Goal: Transaction & Acquisition: Purchase product/service

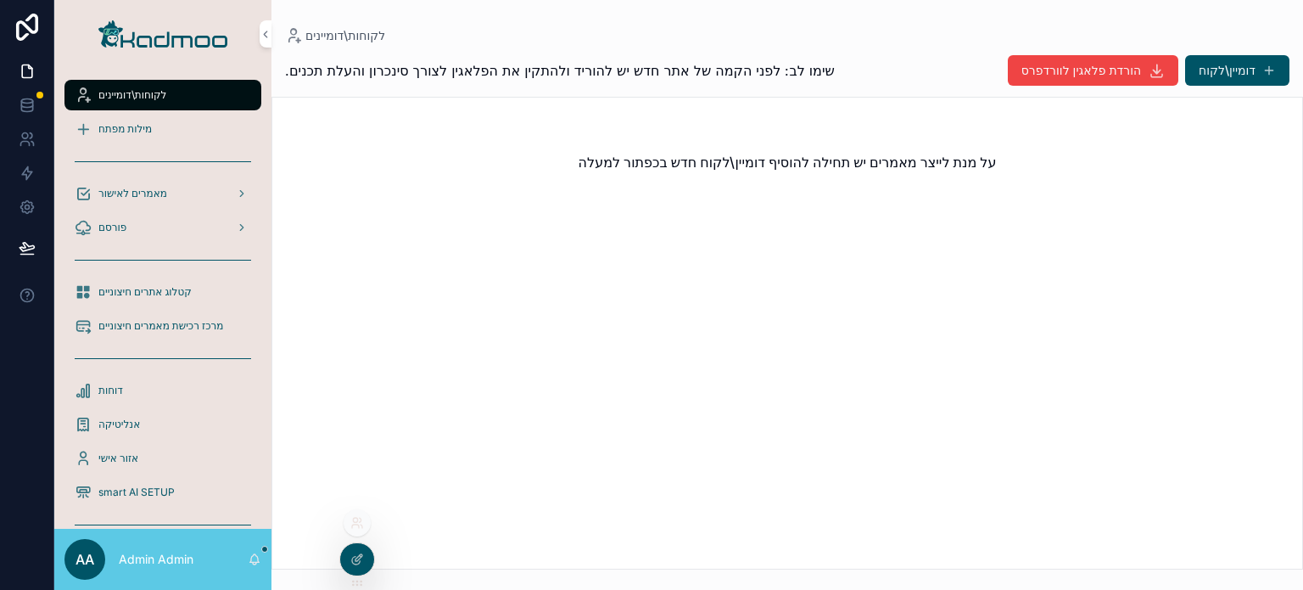
click at [358, 529] on div at bounding box center [357, 522] width 27 height 27
click at [361, 523] on icon at bounding box center [357, 523] width 14 height 14
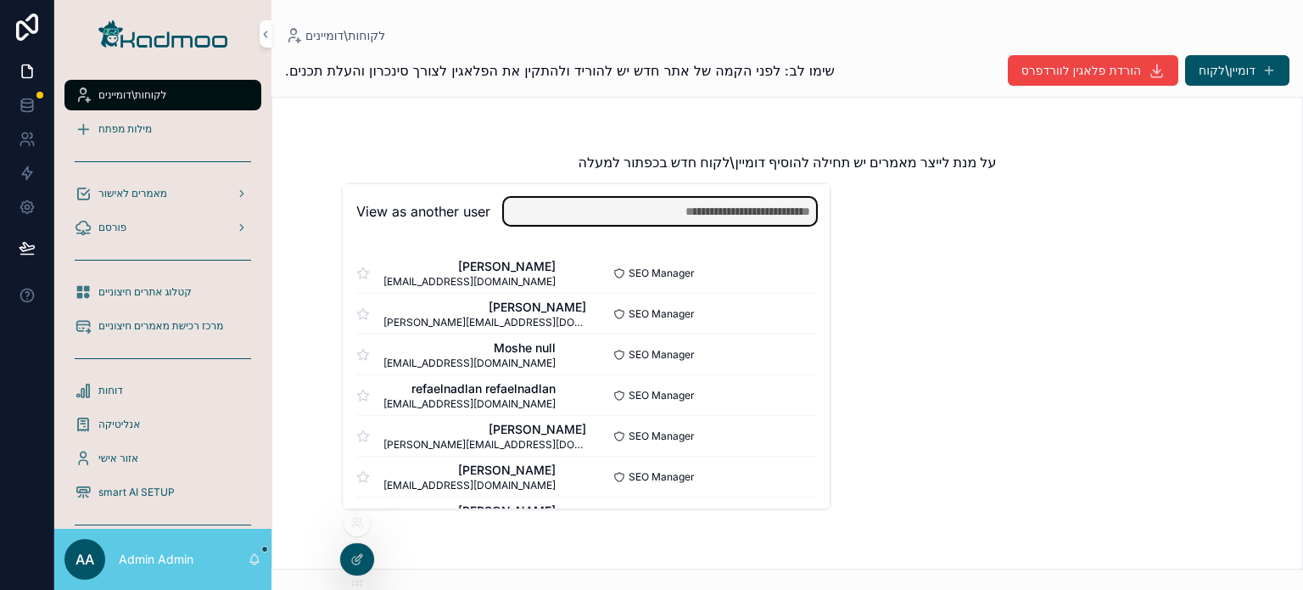
click at [620, 208] on input "text" at bounding box center [660, 211] width 312 height 27
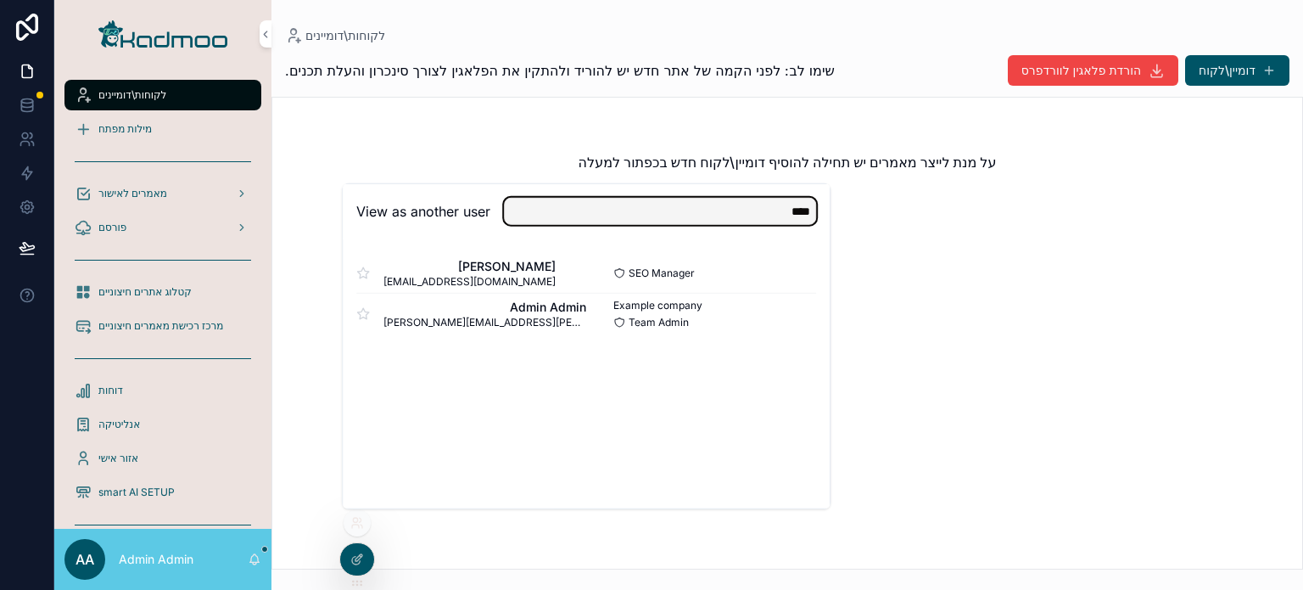
type input "**********"
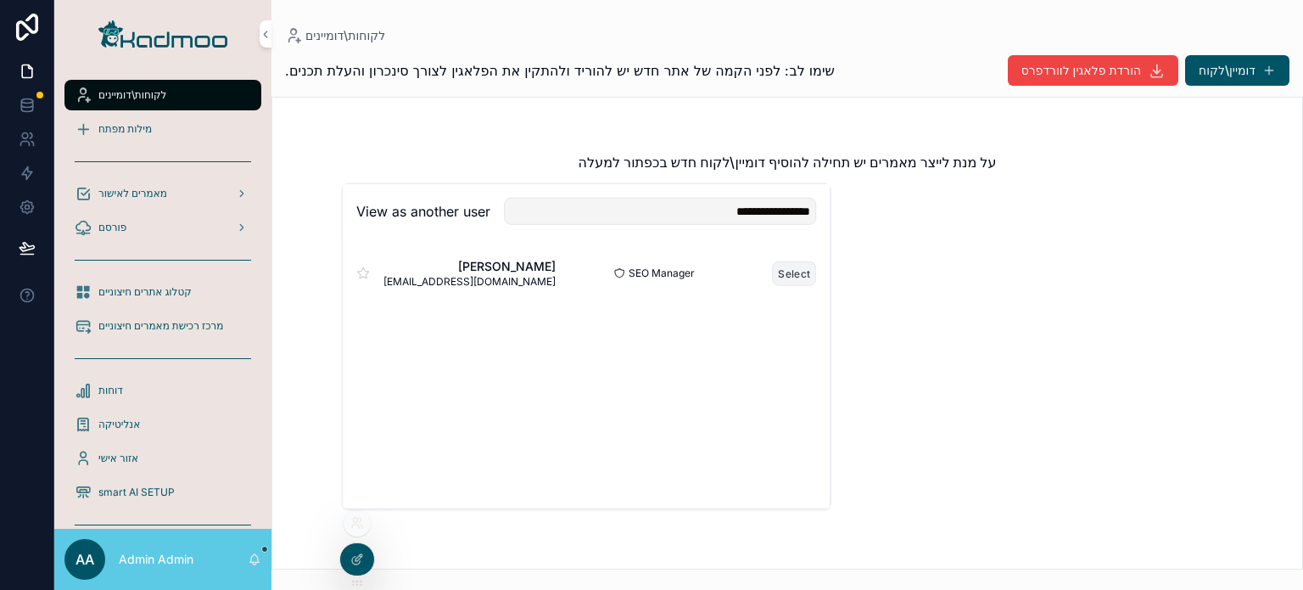
click at [791, 274] on button "Select" at bounding box center [794, 272] width 44 height 25
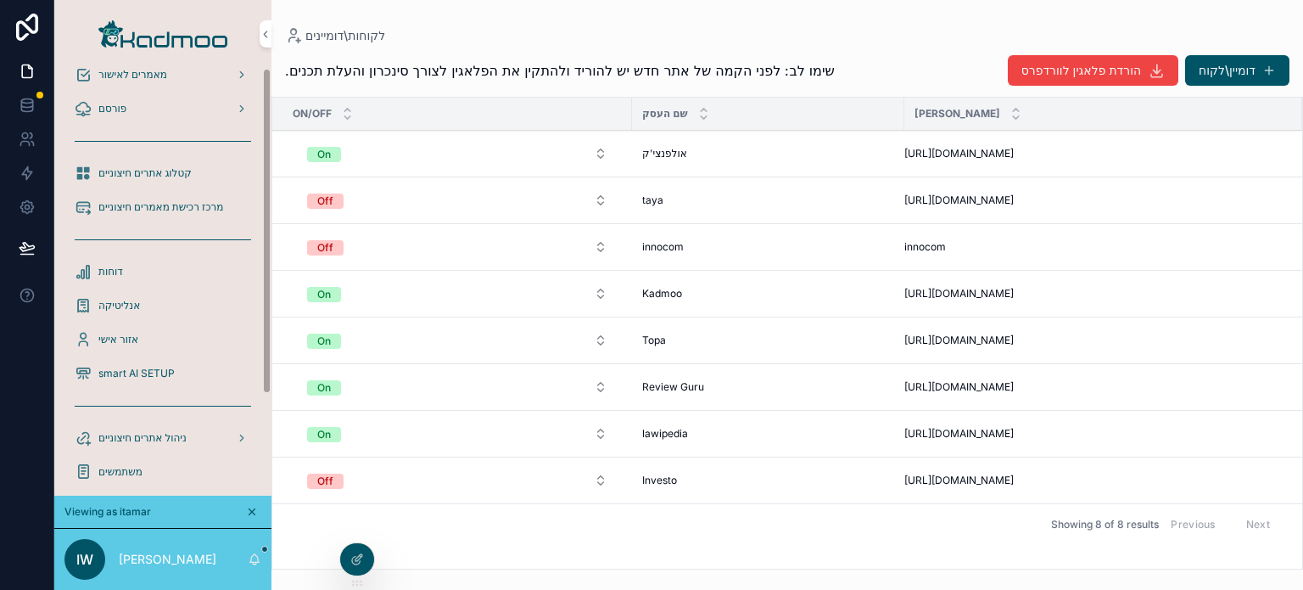
scroll to position [131, 0]
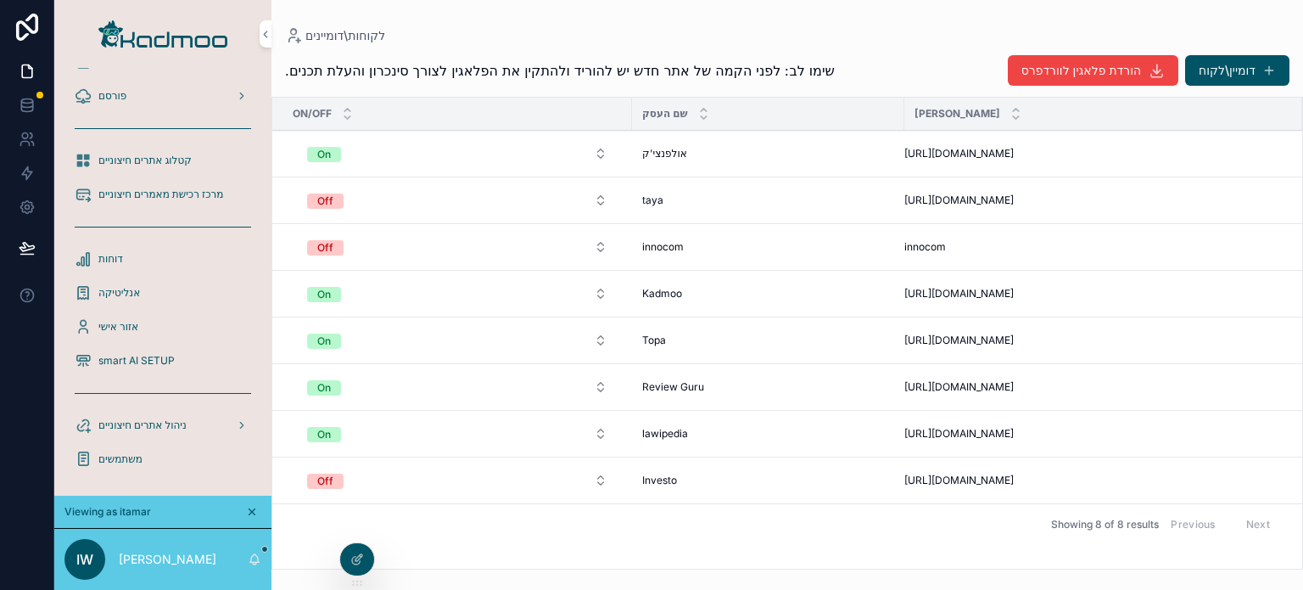
click at [167, 155] on span "קטלוג אתרים חיצוניים" at bounding box center [144, 161] width 93 height 14
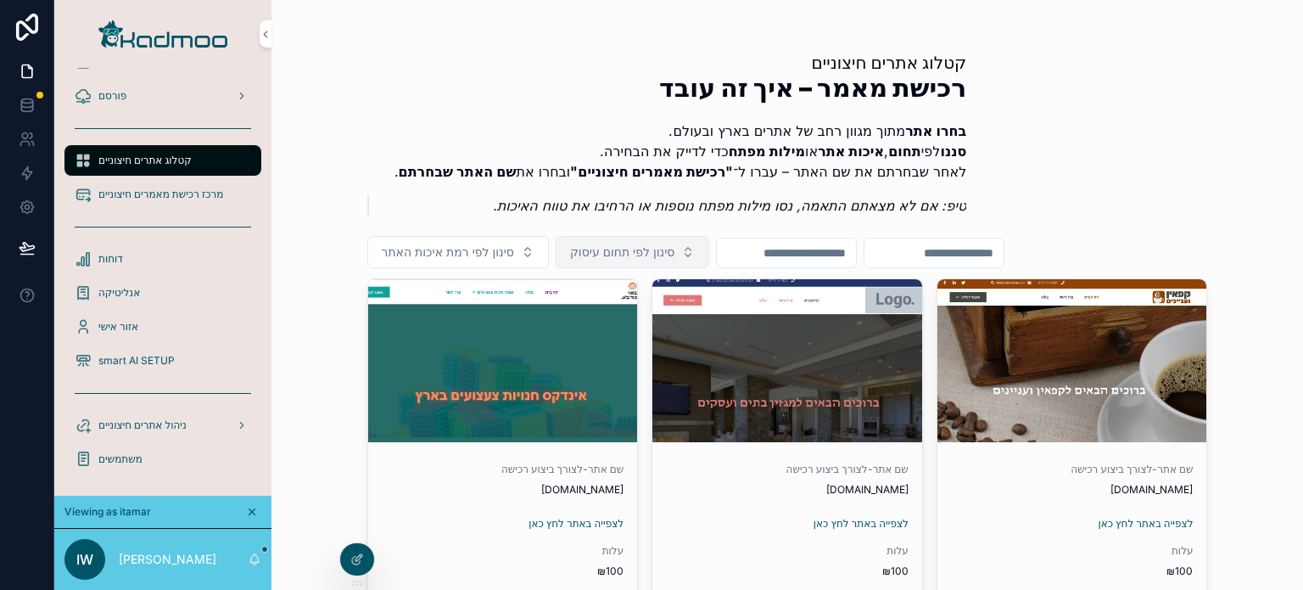
click at [607, 252] on span "סינון לפי תחום עיסוק" at bounding box center [622, 251] width 104 height 17
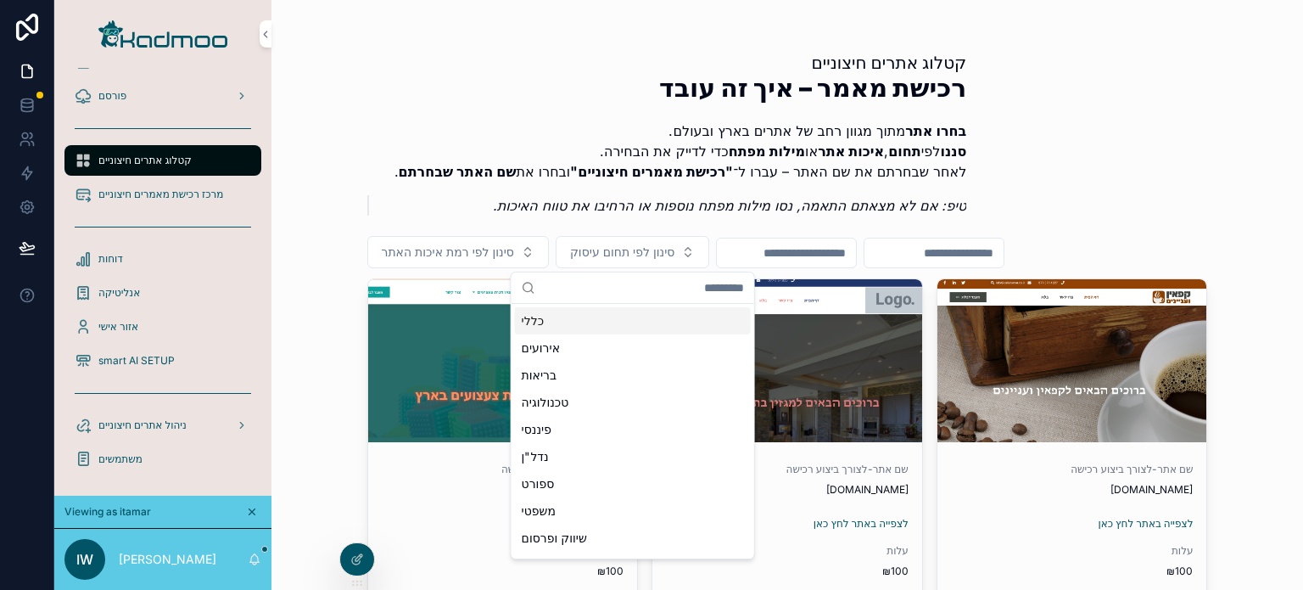
click at [621, 288] on input "scrollable content" at bounding box center [643, 287] width 202 height 31
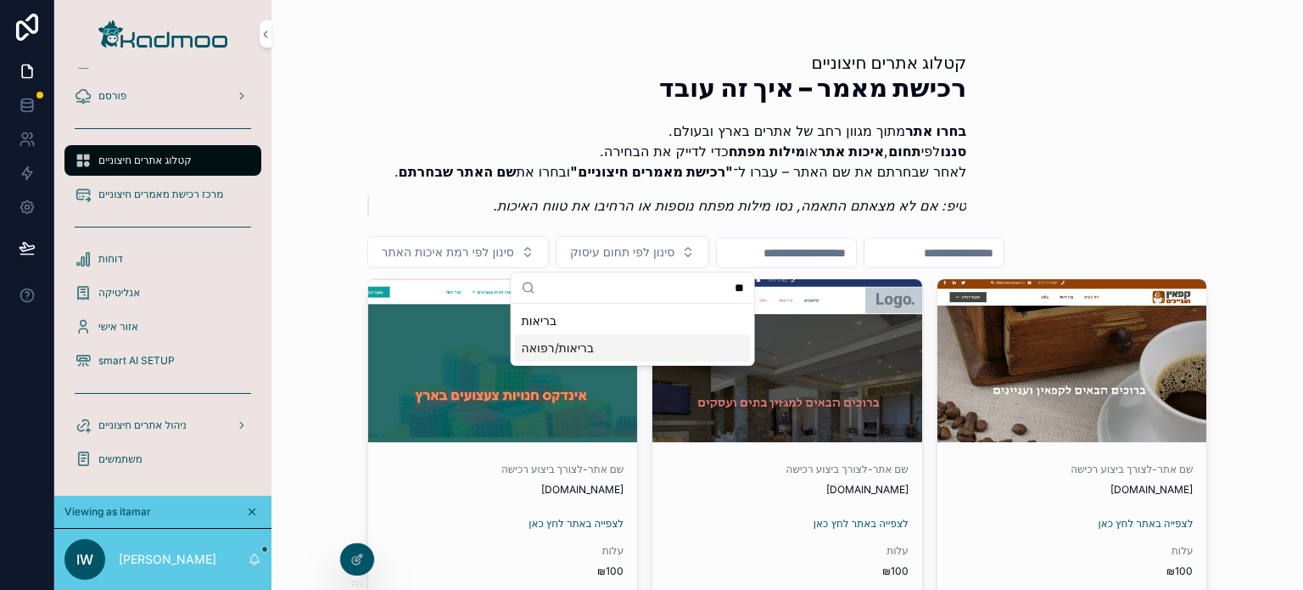
type input "**"
click at [573, 325] on div "בריאות" at bounding box center [633, 320] width 236 height 27
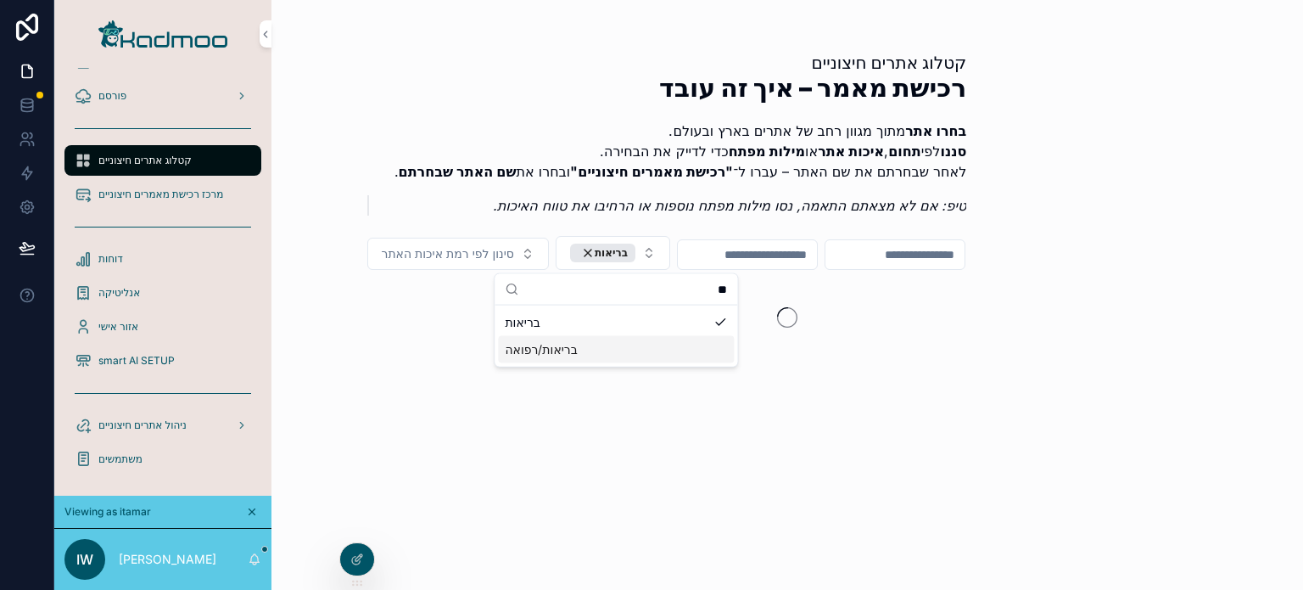
click at [628, 350] on div "בריאות/רפואה" at bounding box center [616, 349] width 236 height 27
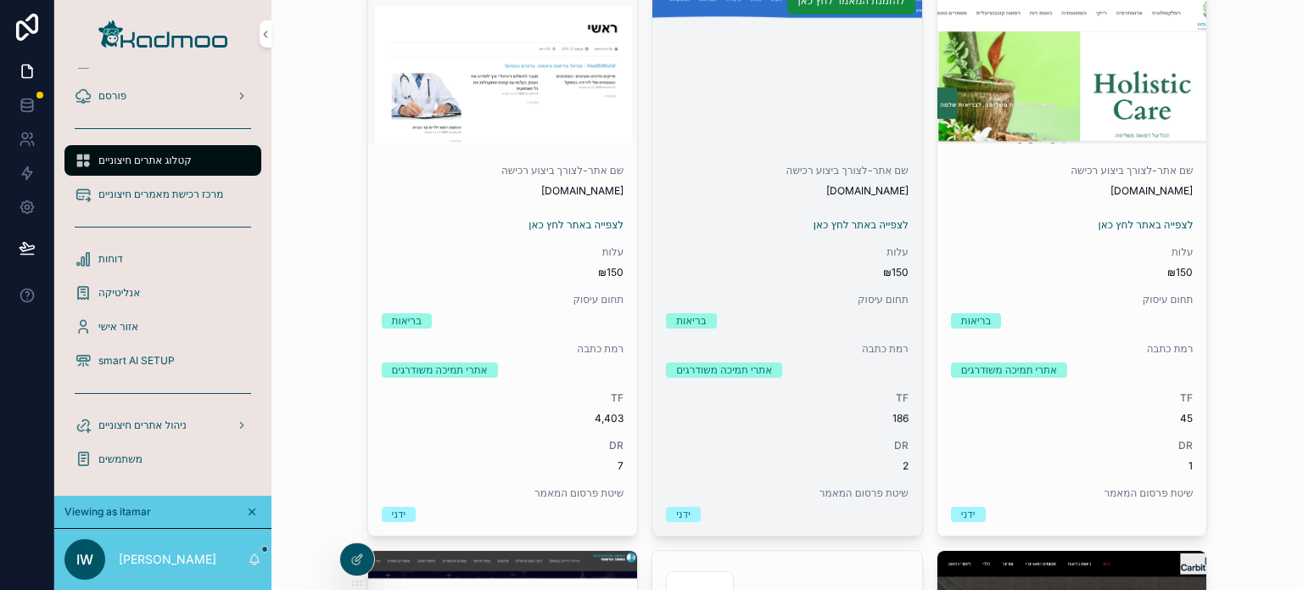
scroll to position [1442, 0]
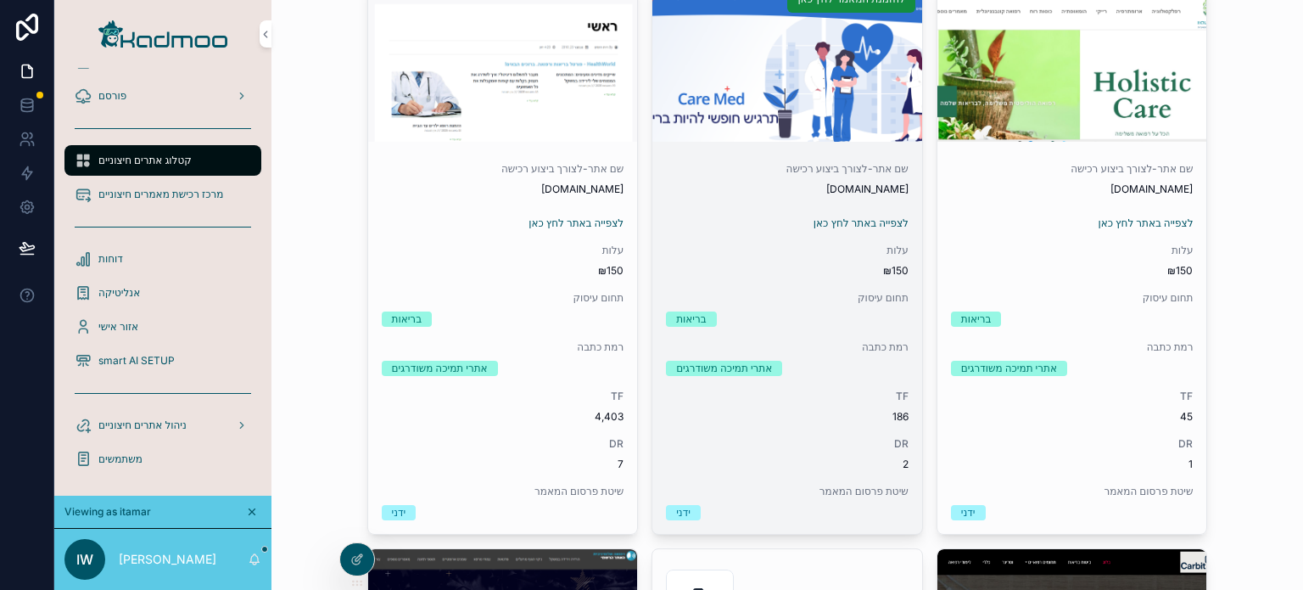
click at [892, 417] on span "186" at bounding box center [787, 417] width 243 height 14
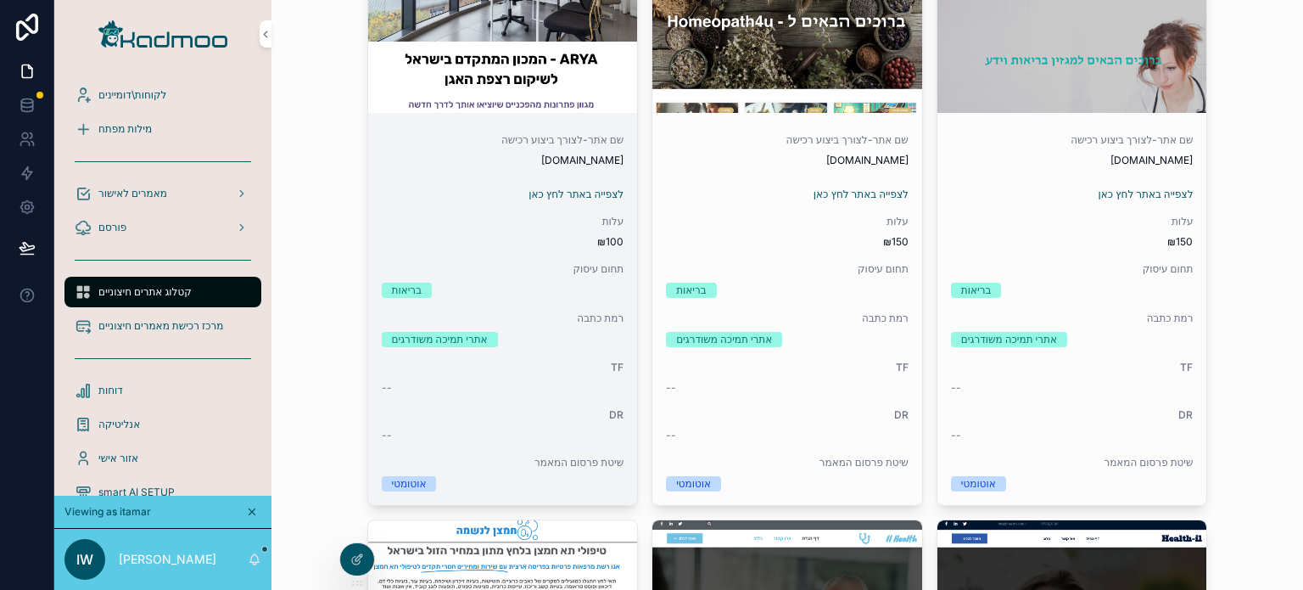
scroll to position [679, 0]
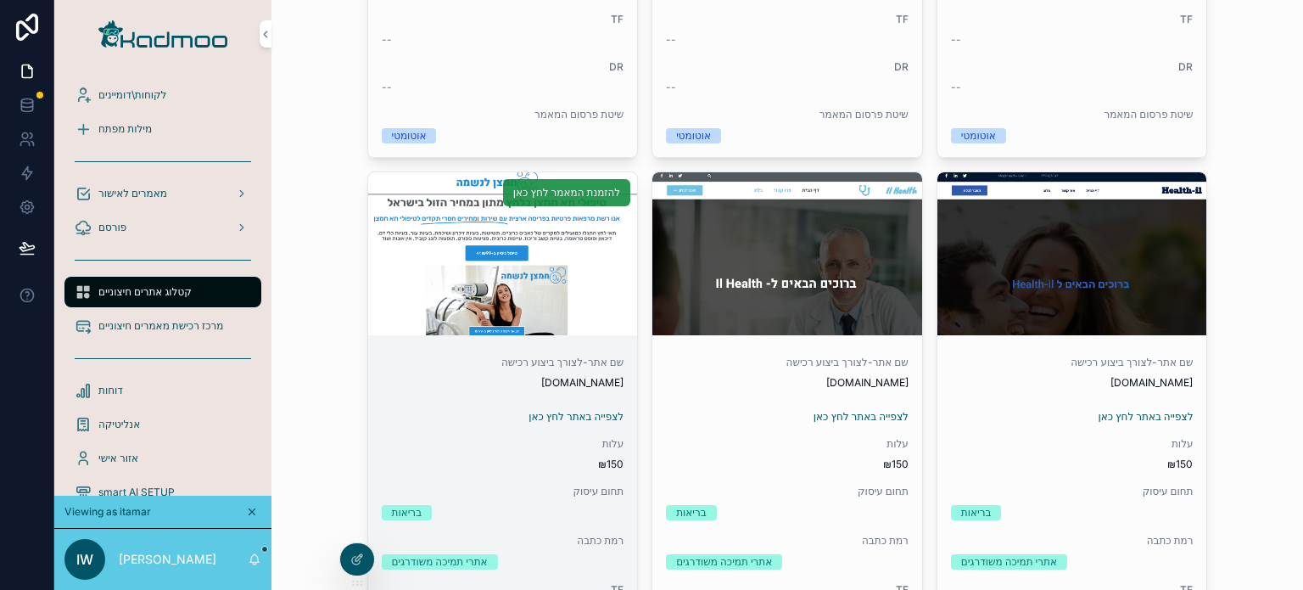
click at [588, 197] on span "להזמנת המאמר לחץ כאן" at bounding box center [566, 193] width 107 height 14
